Goal: Navigation & Orientation: Find specific page/section

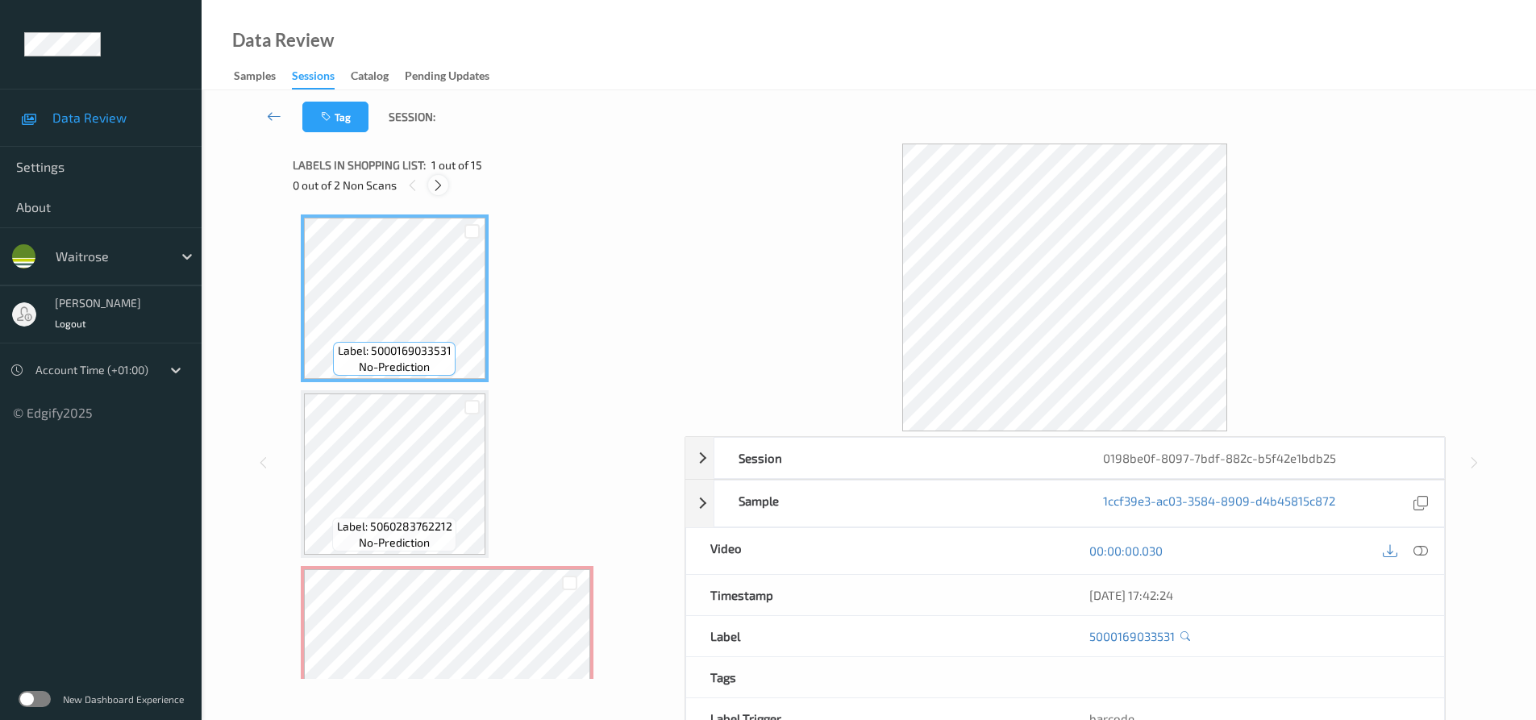
click at [443, 185] on icon at bounding box center [438, 185] width 14 height 15
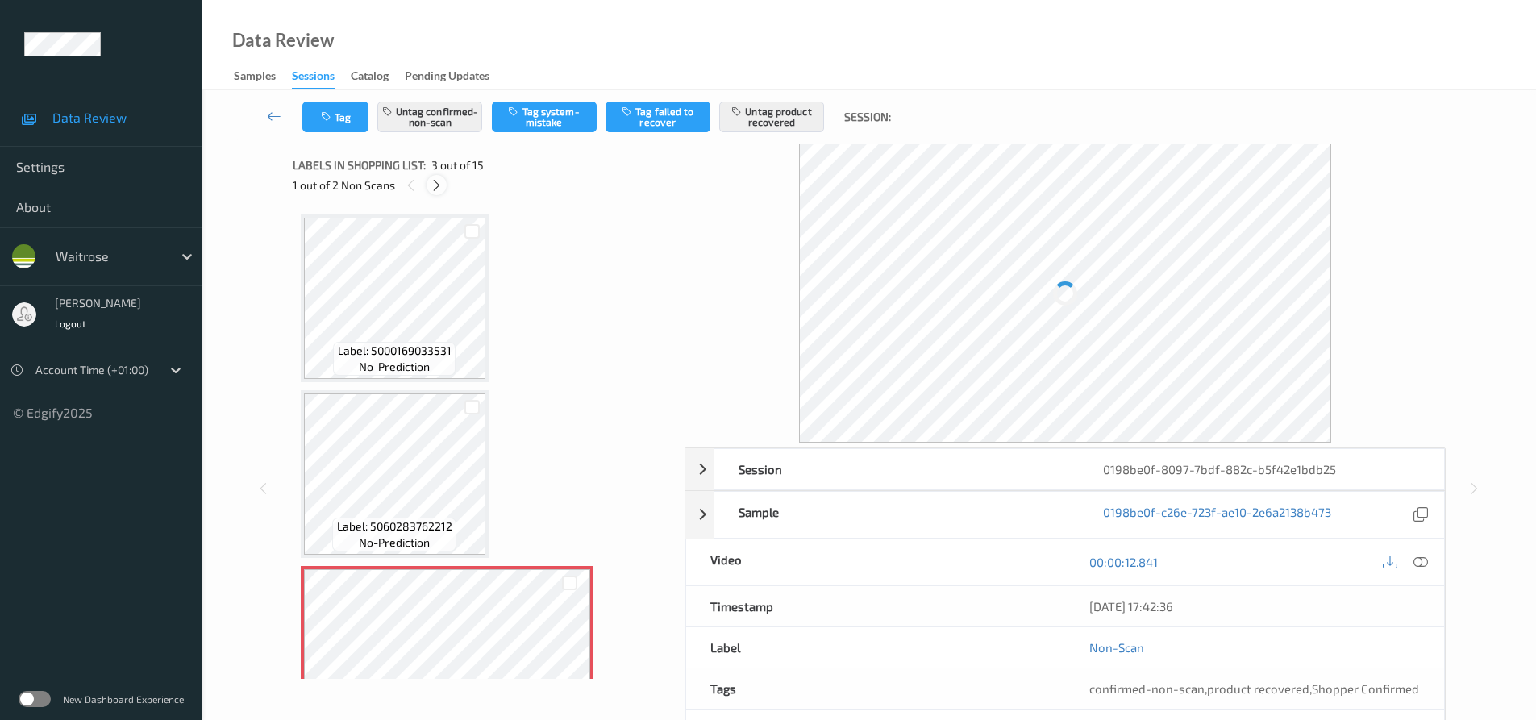
scroll to position [184, 0]
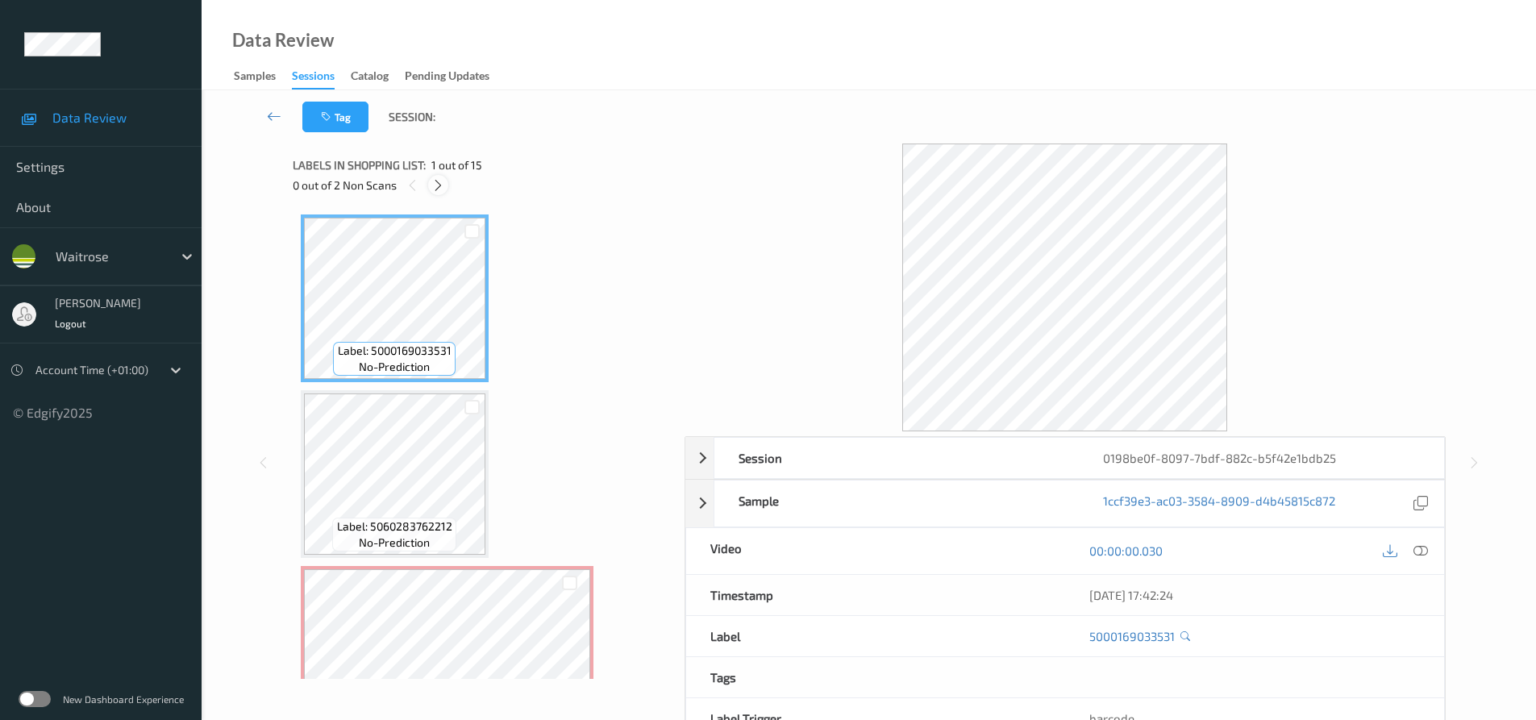
click at [442, 187] on icon at bounding box center [438, 185] width 14 height 15
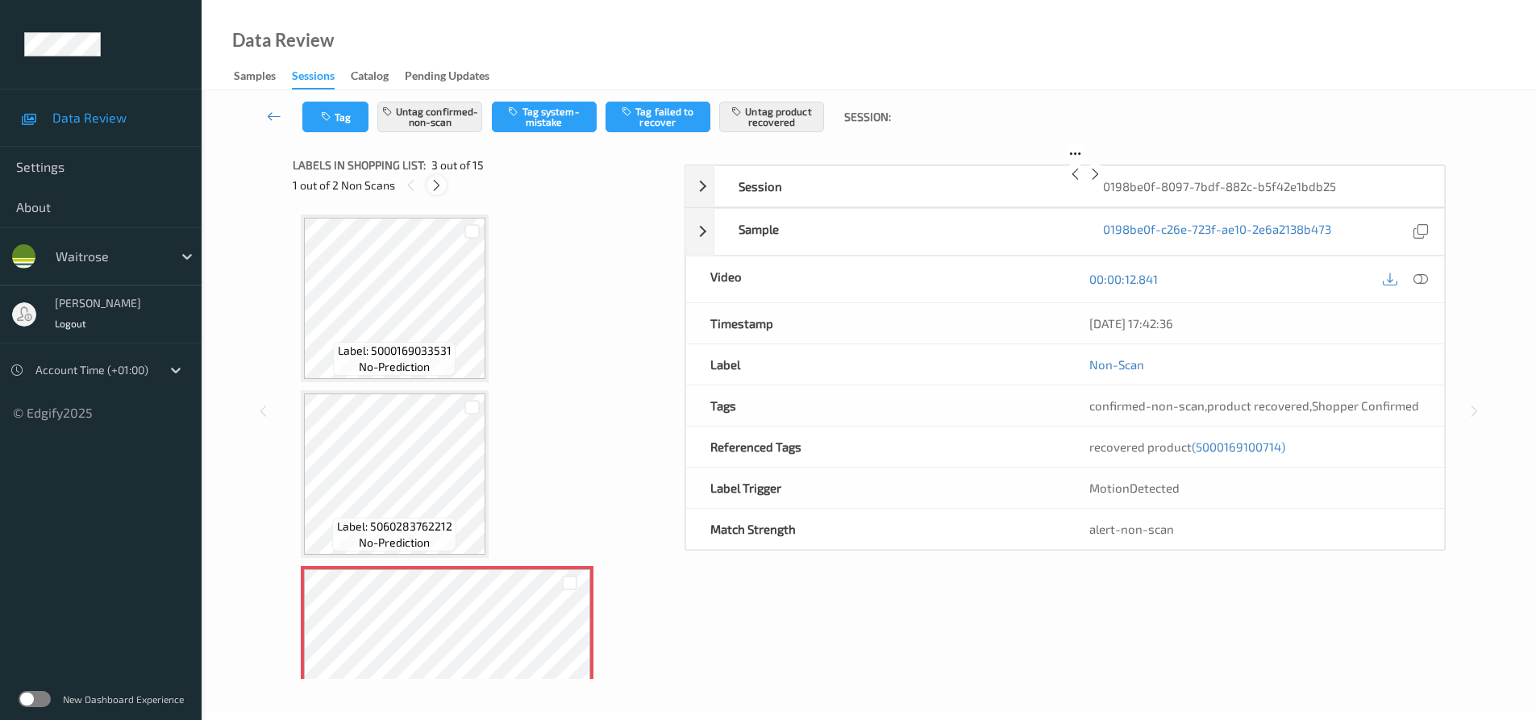
scroll to position [184, 0]
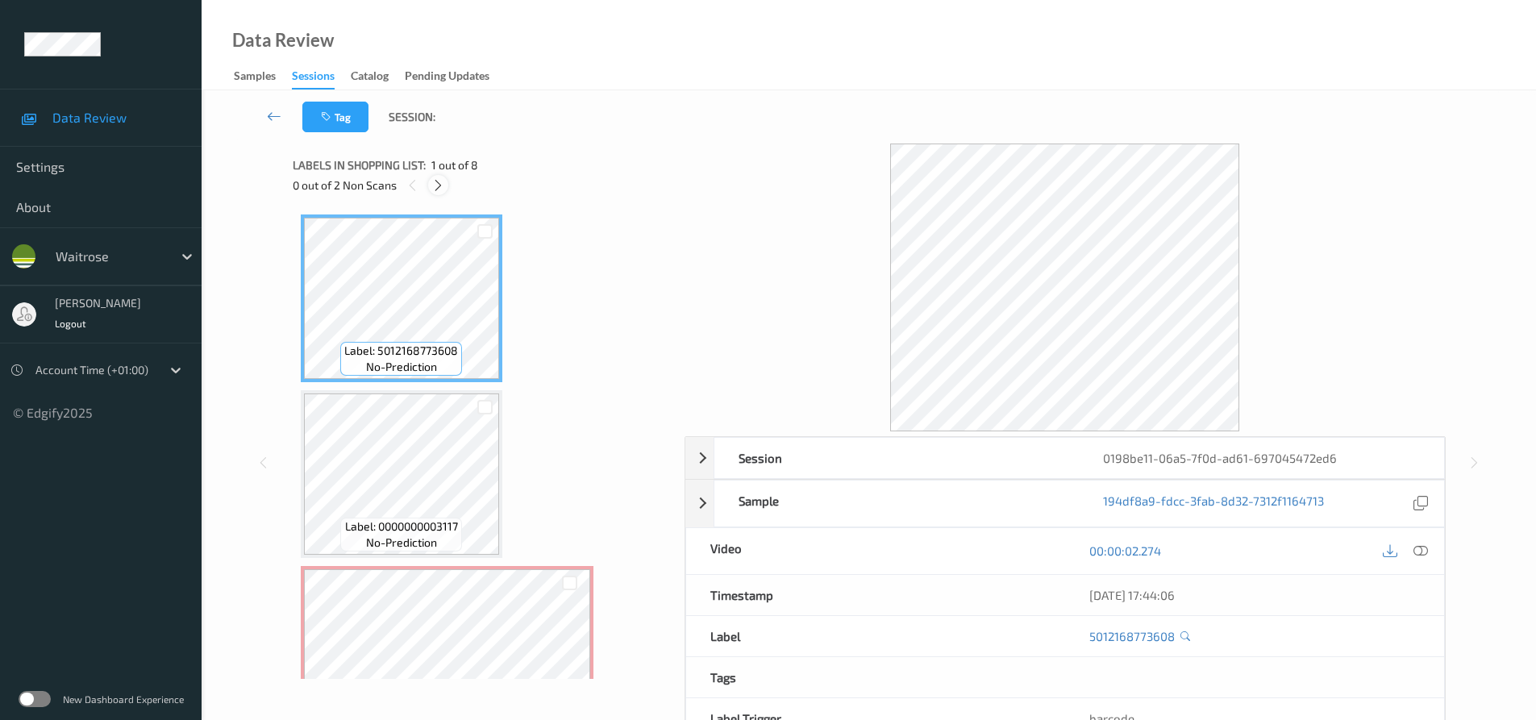
click at [435, 188] on icon at bounding box center [438, 185] width 14 height 15
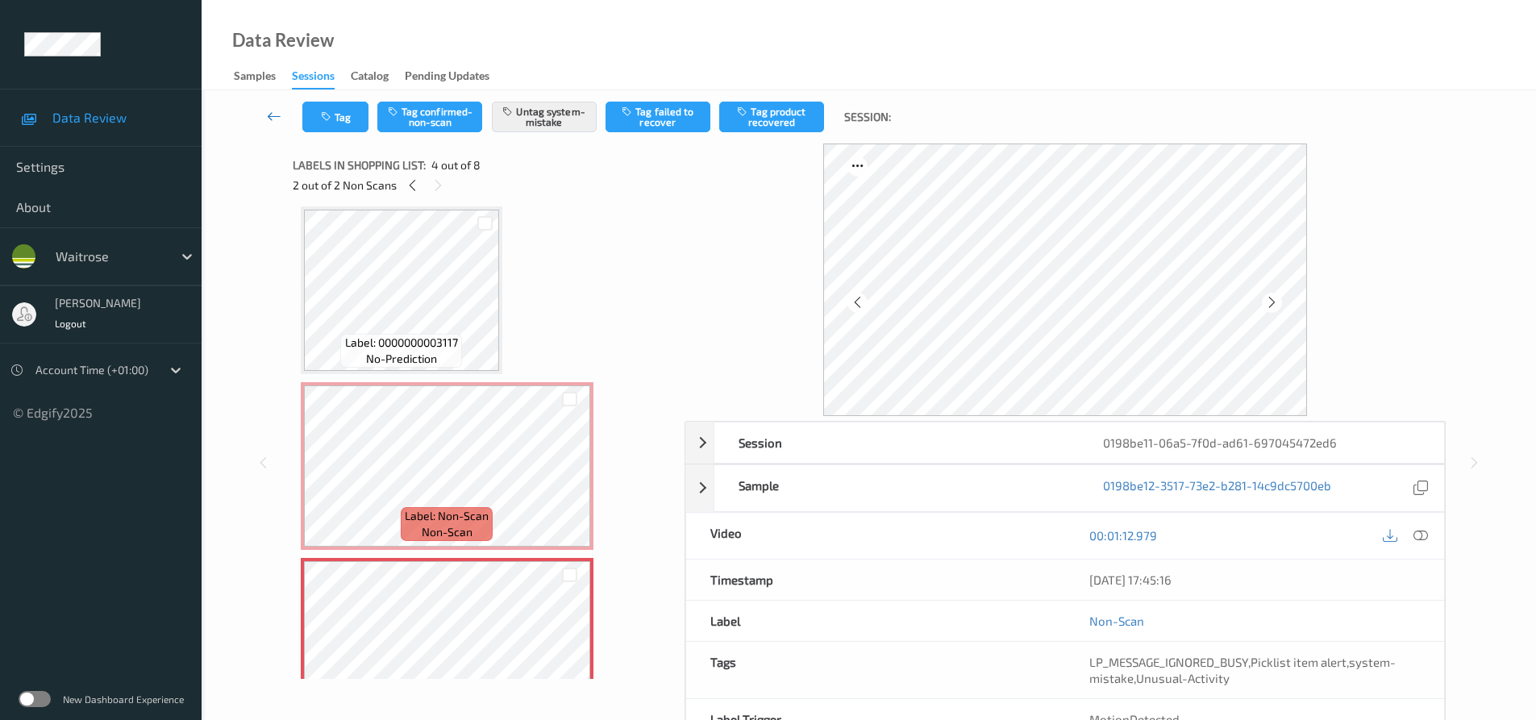
click at [270, 108] on icon at bounding box center [274, 116] width 15 height 16
